Goal: Task Accomplishment & Management: Use online tool/utility

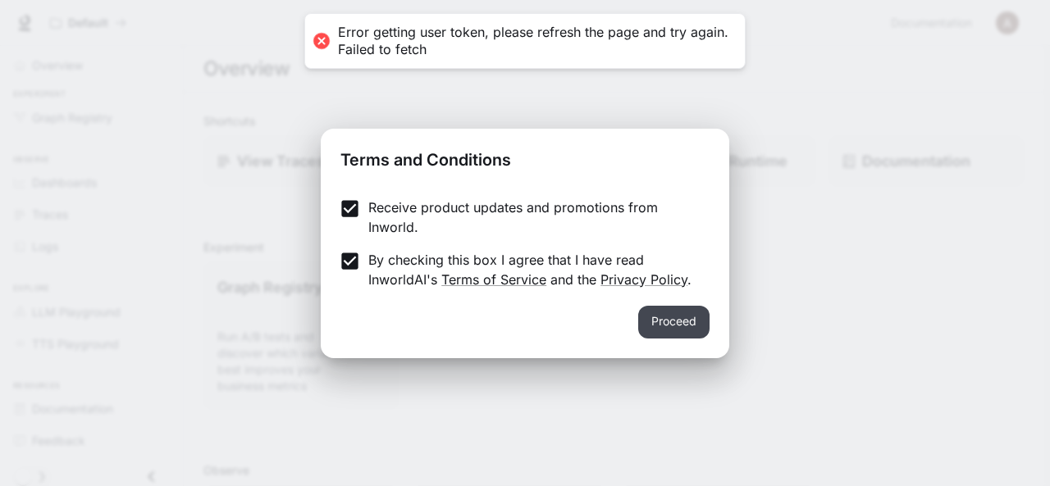
click at [687, 336] on button "Proceed" at bounding box center [673, 322] width 71 height 33
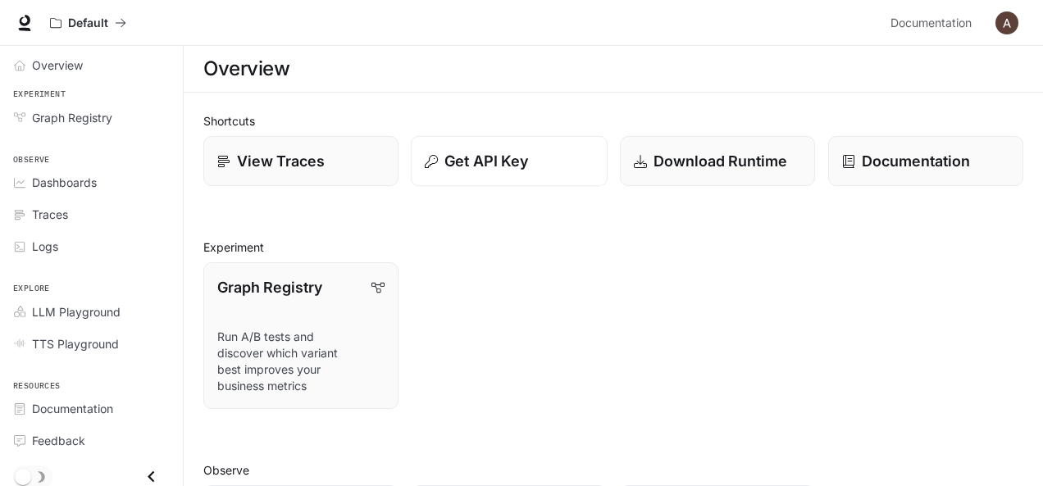
click at [497, 170] on p "Get API Key" at bounding box center [486, 161] width 84 height 22
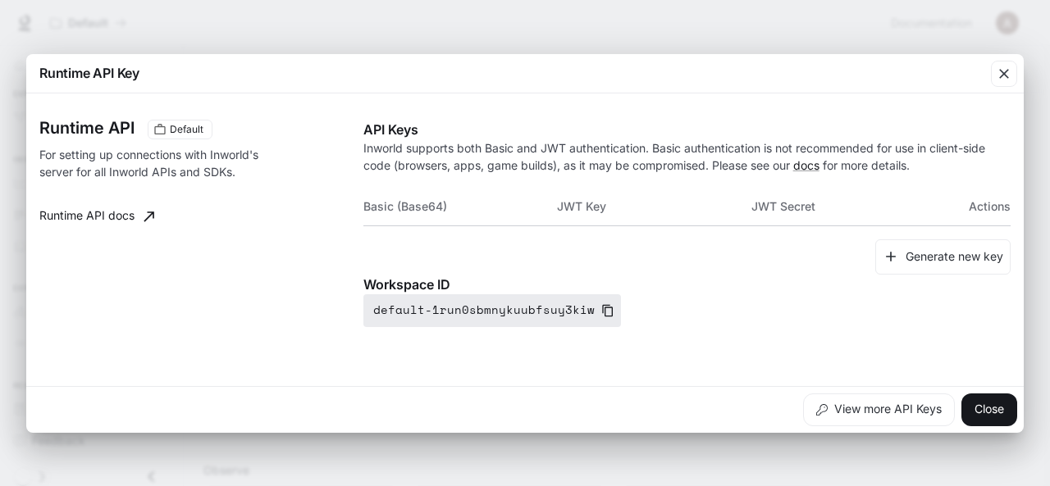
click at [530, 314] on button "default-1run0sbmnykuubfsuy3kiw" at bounding box center [491, 310] width 257 height 33
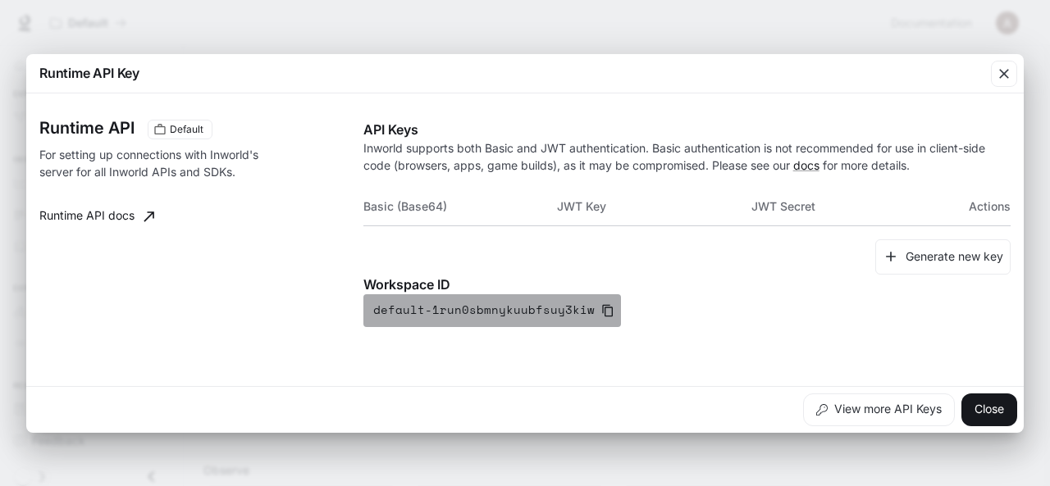
click at [601, 314] on icon "button" at bounding box center [607, 310] width 13 height 13
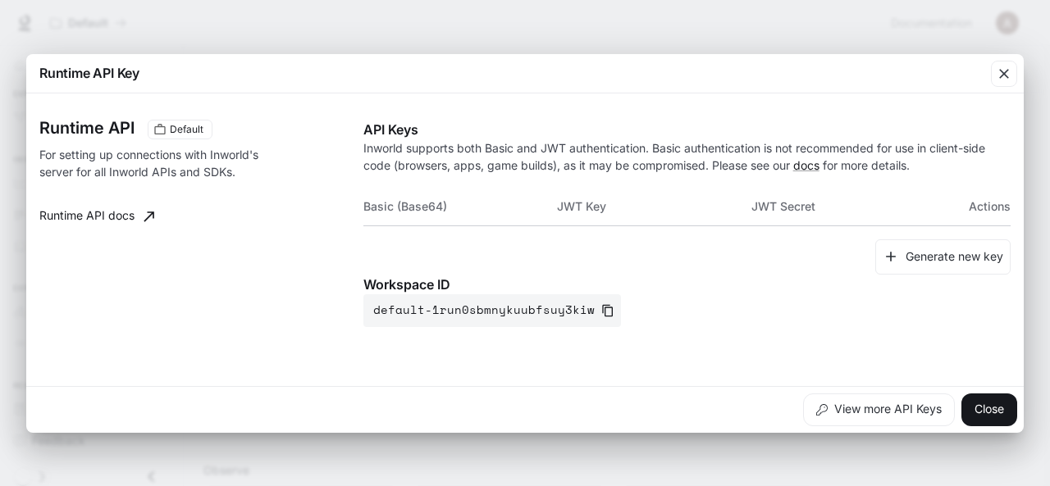
click at [920, 184] on div "API Keys Inworld supports both Basic and JWT authentication. Basic authenticati…" at bounding box center [686, 223] width 647 height 207
click at [605, 204] on th "JWT Key" at bounding box center [654, 206] width 194 height 39
click at [581, 207] on th "JWT Key" at bounding box center [654, 206] width 194 height 39
click at [806, 207] on th "JWT Secret" at bounding box center [848, 206] width 194 height 39
click at [1004, 212] on th "Actions" at bounding box center [977, 206] width 65 height 39
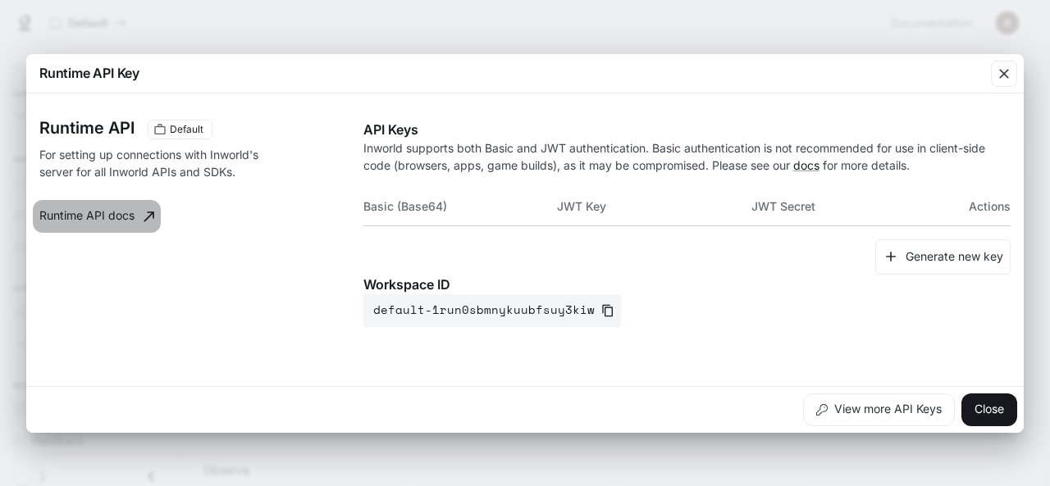
click at [126, 216] on link "Runtime API docs" at bounding box center [97, 216] width 128 height 33
click at [436, 216] on th "Basic (Base64)" at bounding box center [460, 206] width 194 height 39
click at [431, 210] on th "Basic (Base64)" at bounding box center [460, 206] width 194 height 39
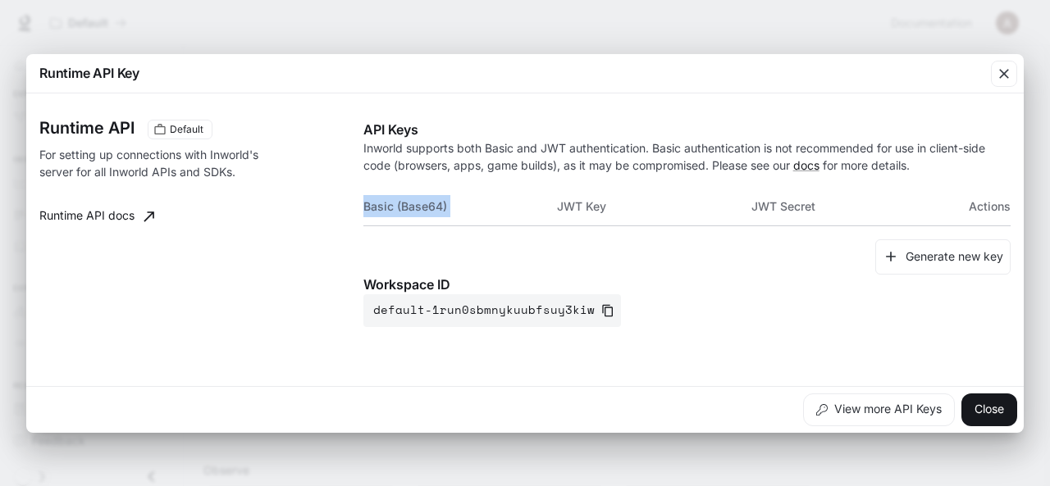
click at [431, 210] on th "Basic (Base64)" at bounding box center [460, 206] width 194 height 39
click at [460, 212] on th "Basic (Base64)" at bounding box center [460, 206] width 194 height 39
click at [408, 212] on th "Basic (Base64)" at bounding box center [460, 206] width 194 height 39
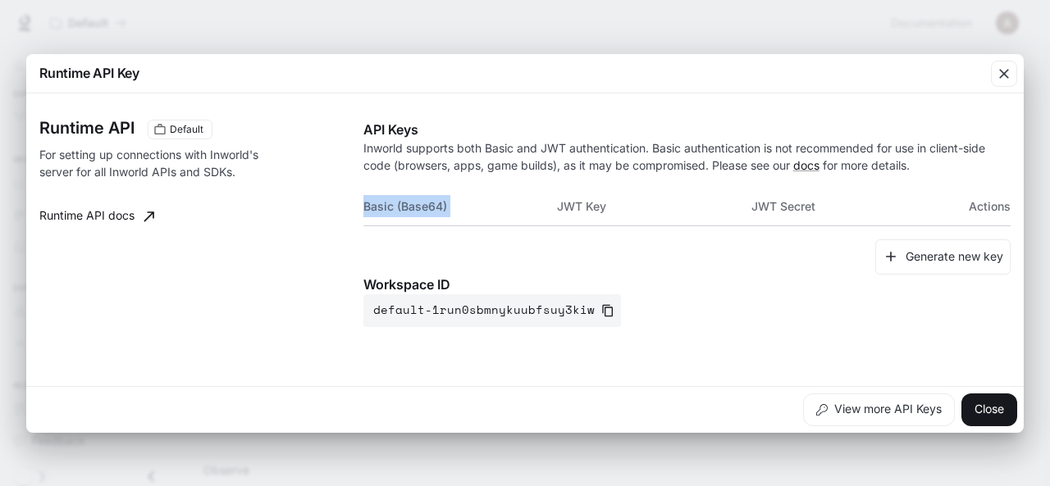
click at [429, 214] on th "Basic (Base64)" at bounding box center [460, 206] width 194 height 39
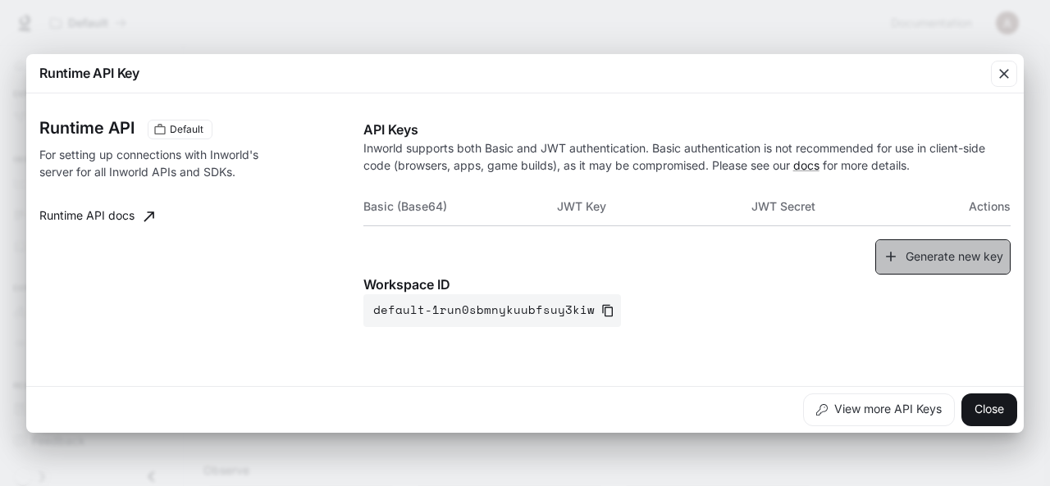
click at [945, 265] on button "Generate new key" at bounding box center [942, 256] width 135 height 35
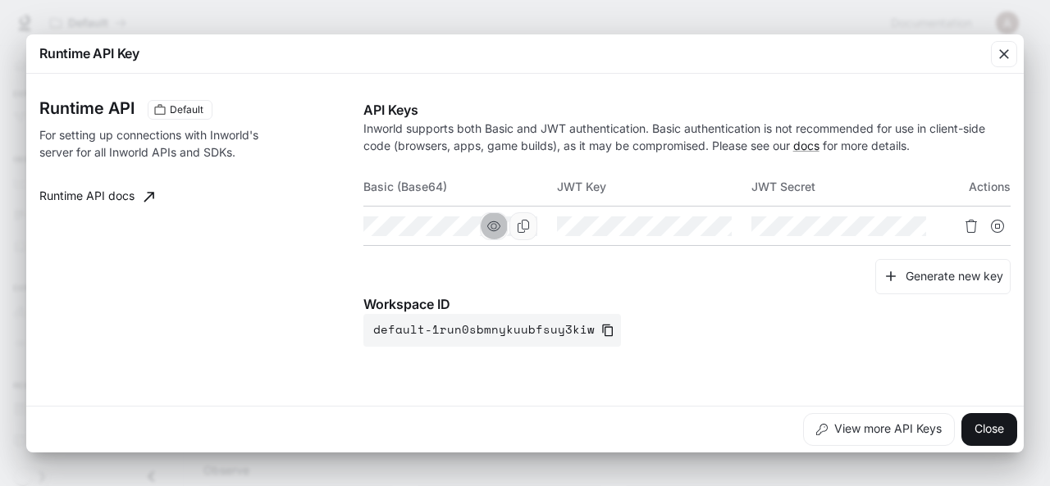
click at [502, 229] on button "button" at bounding box center [494, 226] width 28 height 28
click at [520, 226] on icon "Copy Basic (Base64)" at bounding box center [523, 226] width 13 height 13
click at [686, 232] on icon "button" at bounding box center [687, 226] width 13 height 13
click at [884, 226] on icon "button" at bounding box center [882, 226] width 13 height 13
click at [738, 381] on div "Runtime API Default For setting up connections with Inworld's server for all In…" at bounding box center [524, 239] width 971 height 319
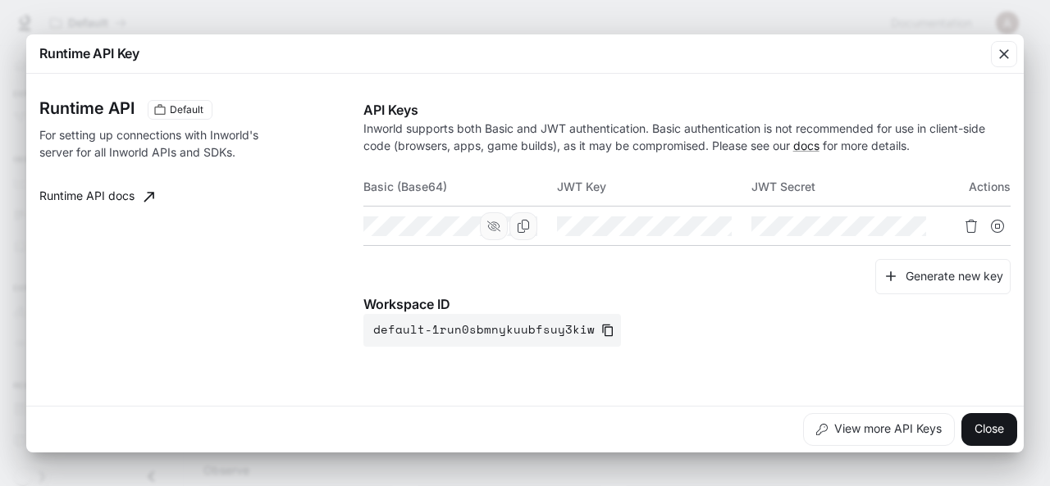
click at [874, 327] on div "Workspace ID default-1run0sbmnykuubfsuy3kiw" at bounding box center [686, 320] width 647 height 52
click at [518, 229] on icon "Copy Basic (Base64)" at bounding box center [522, 226] width 11 height 13
click at [1008, 57] on icon "button" at bounding box center [1004, 54] width 16 height 16
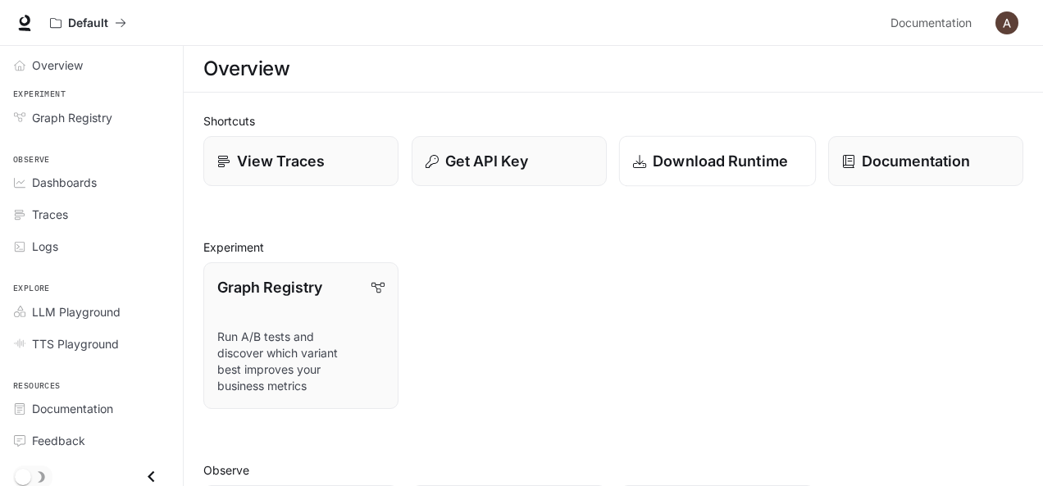
click at [695, 153] on p "Download Runtime" at bounding box center [720, 161] width 135 height 22
